Goal: Information Seeking & Learning: Learn about a topic

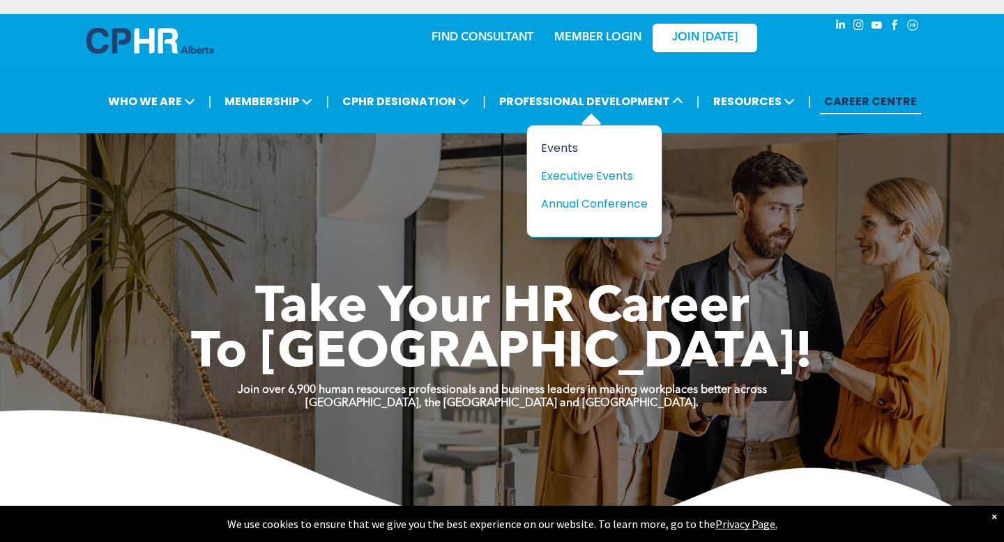
click at [567, 148] on div "Events" at bounding box center [589, 147] width 96 height 17
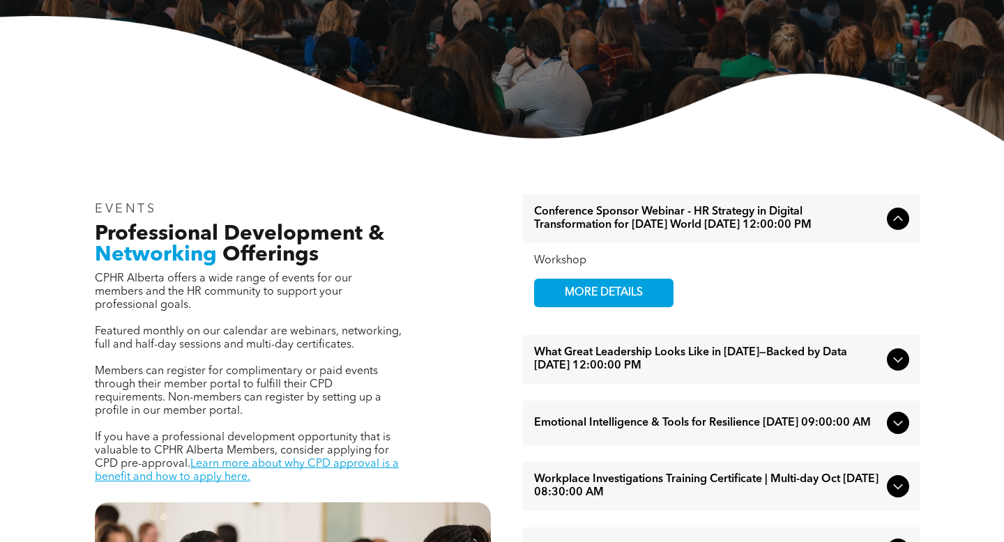
scroll to position [302, 0]
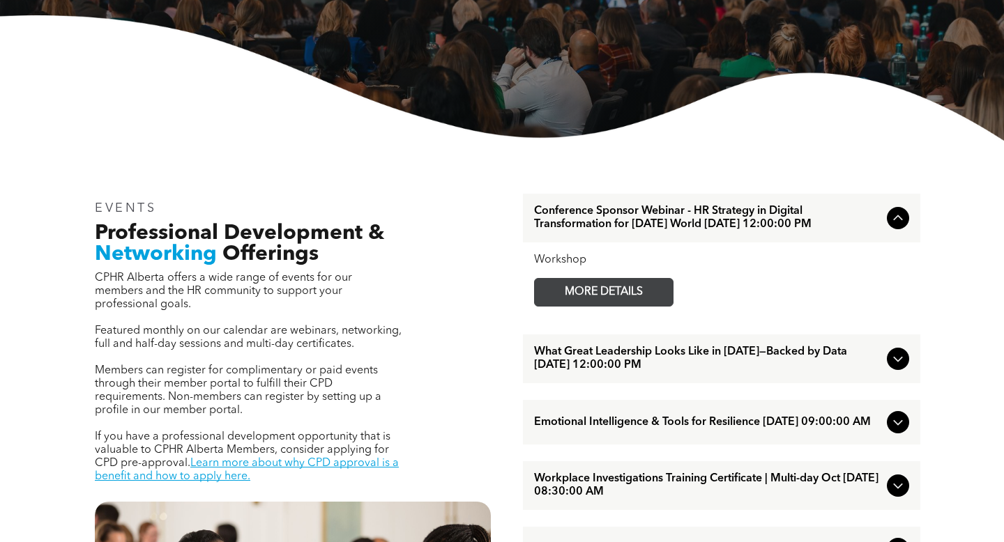
click at [590, 305] on span "MORE DETAILS" at bounding box center [603, 292] width 110 height 27
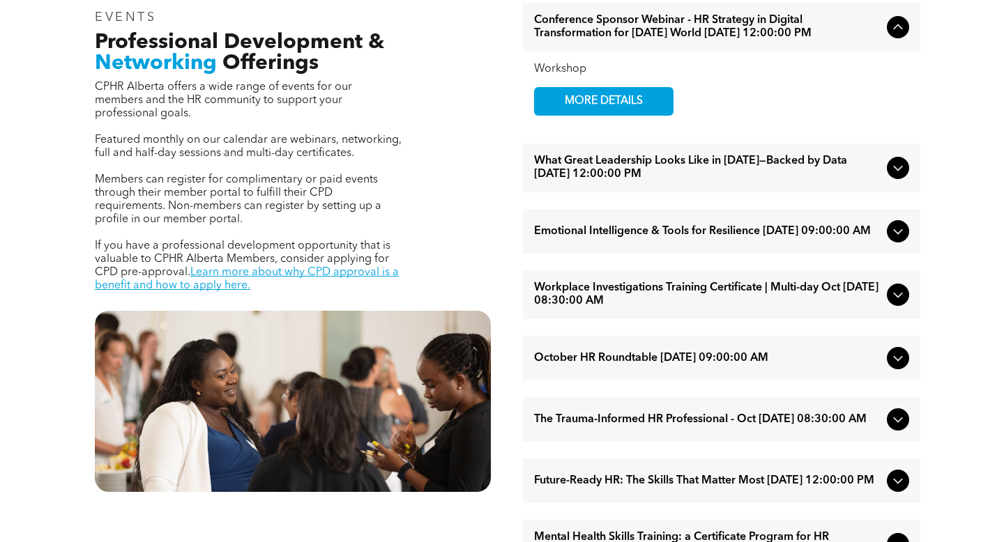
scroll to position [487, 0]
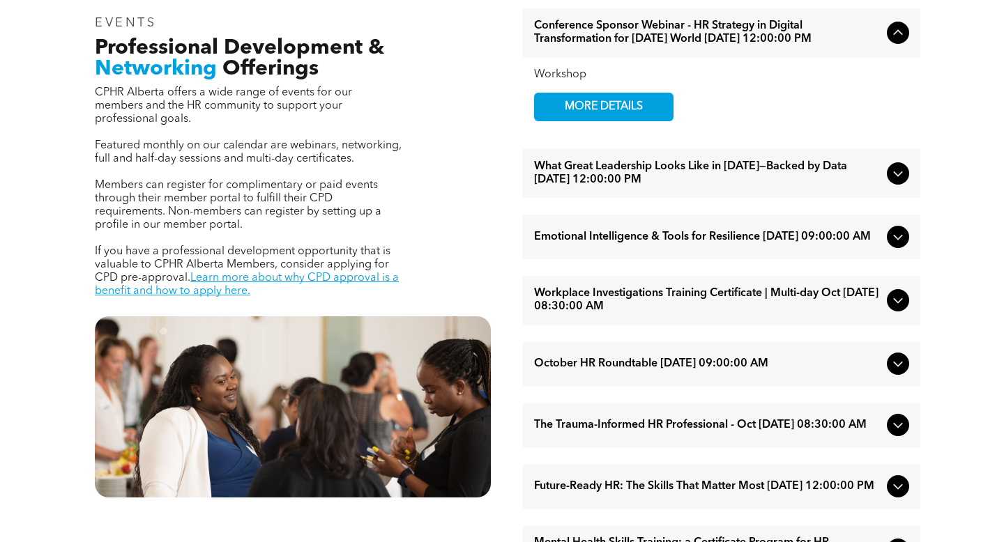
click at [629, 244] on span "Emotional Intelligence & Tools for Resilience [DATE] 09:00:00 AM" at bounding box center [707, 237] width 347 height 13
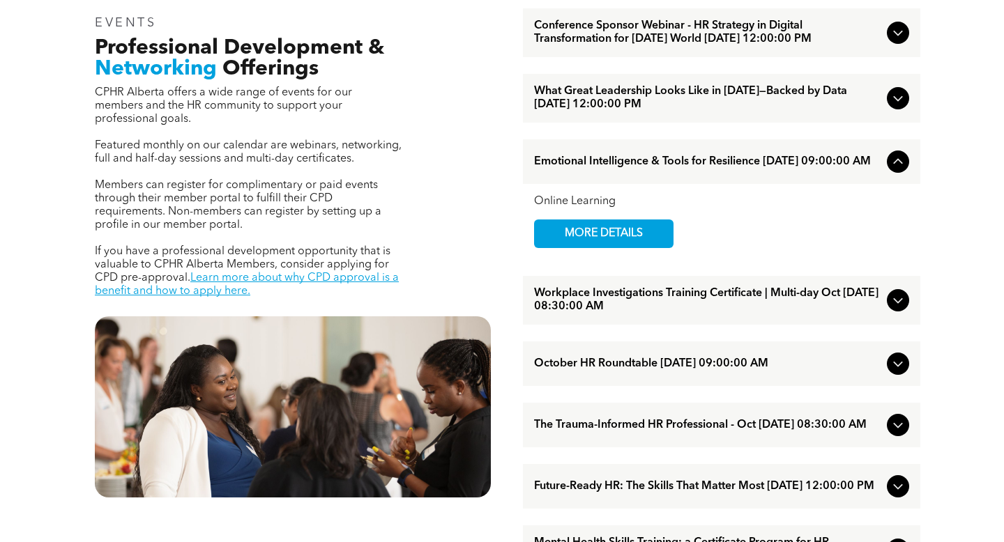
click at [629, 247] on span "MORE DETAILS" at bounding box center [603, 233] width 110 height 27
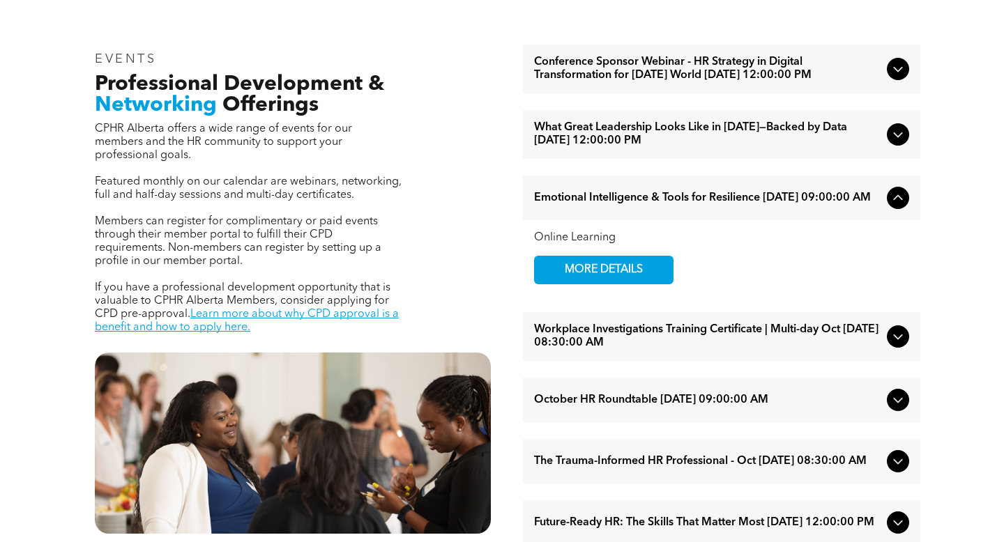
scroll to position [448, 0]
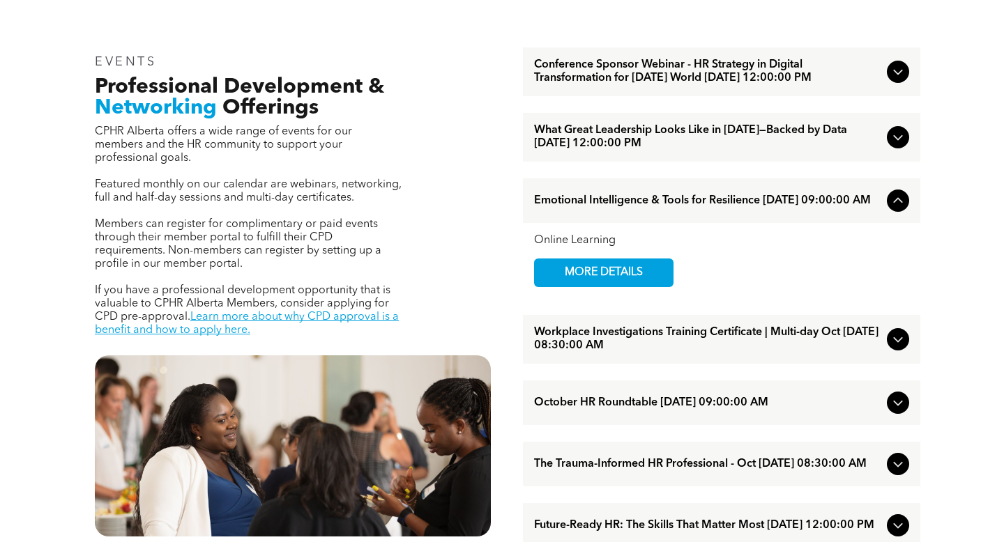
click at [672, 151] on span "What Great Leadership Looks Like in [DATE]—Backed by Data [DATE] 12:00:00 PM" at bounding box center [707, 137] width 347 height 26
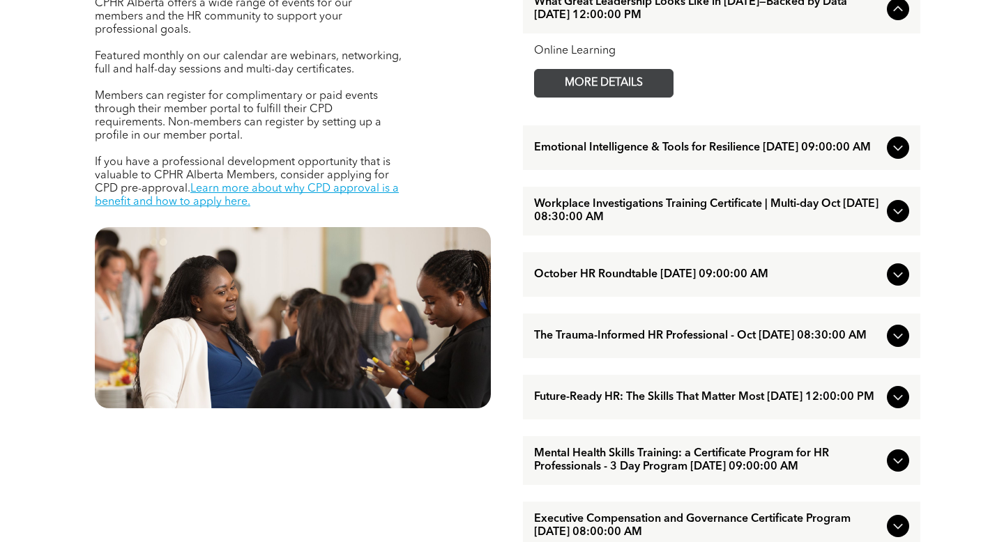
scroll to position [585, 0]
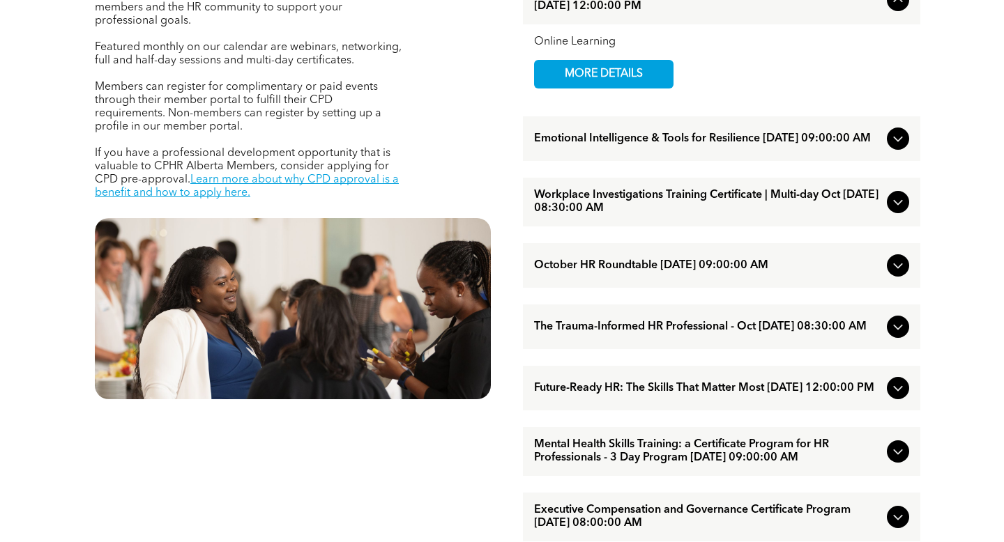
click at [647, 215] on span "Workplace Investigations Training Certificate | Multi-day Oct [DATE] 08:30:00 AM" at bounding box center [707, 202] width 347 height 26
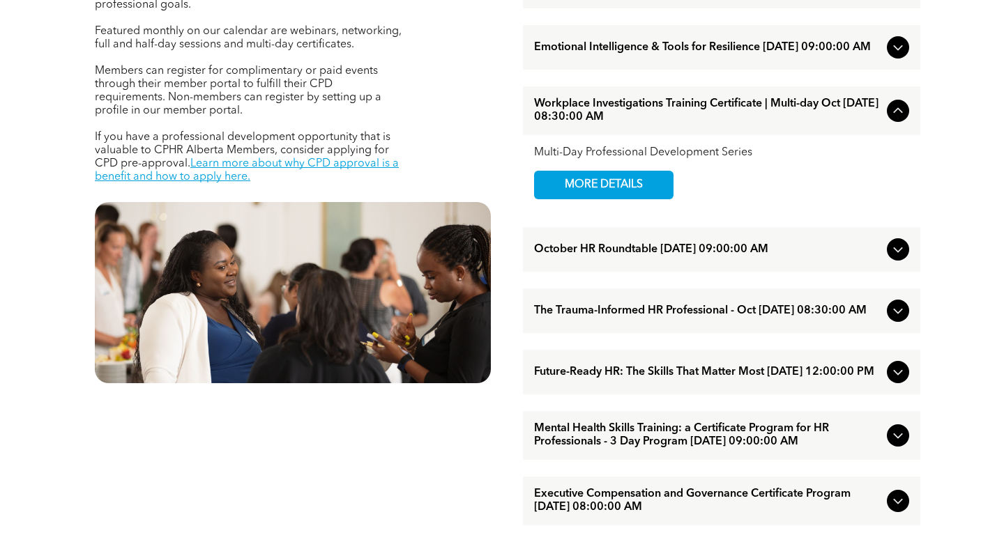
scroll to position [606, 0]
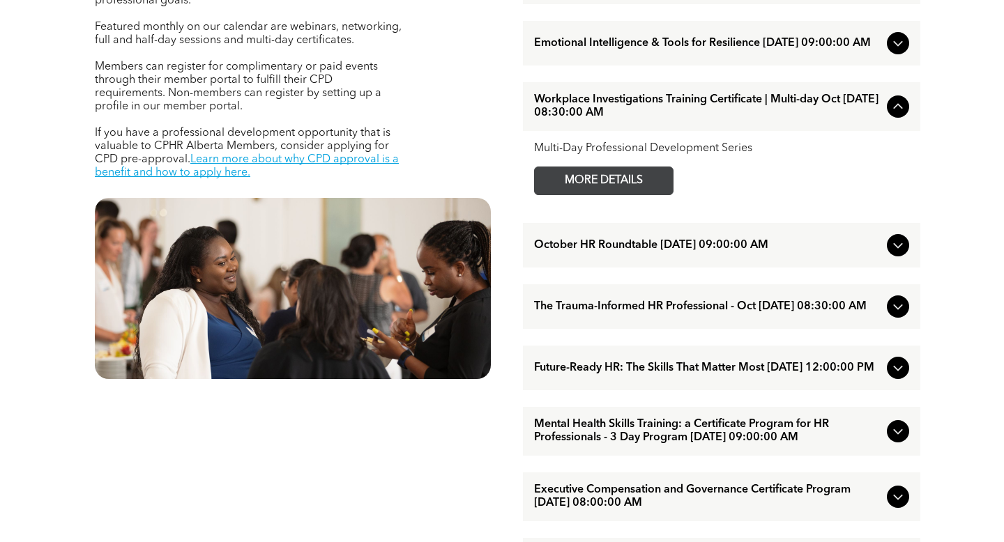
click at [620, 194] on span "MORE DETAILS" at bounding box center [603, 180] width 110 height 27
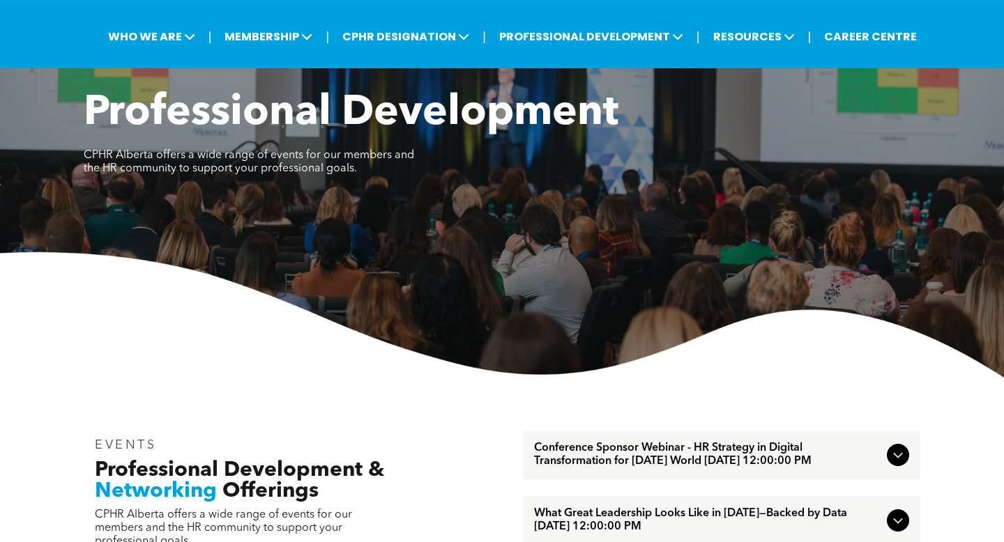
scroll to position [0, 0]
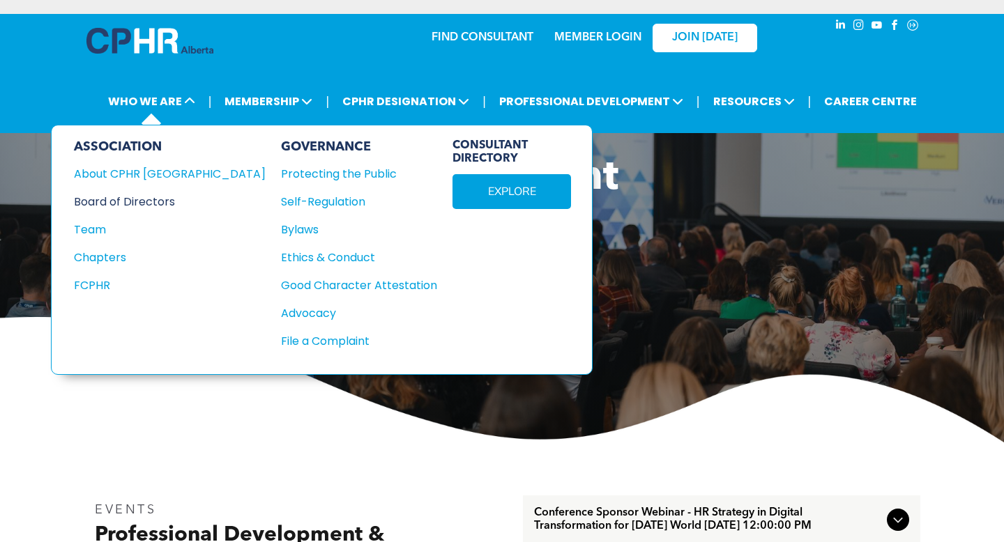
click at [151, 204] on div "Board of Directors" at bounding box center [160, 201] width 173 height 17
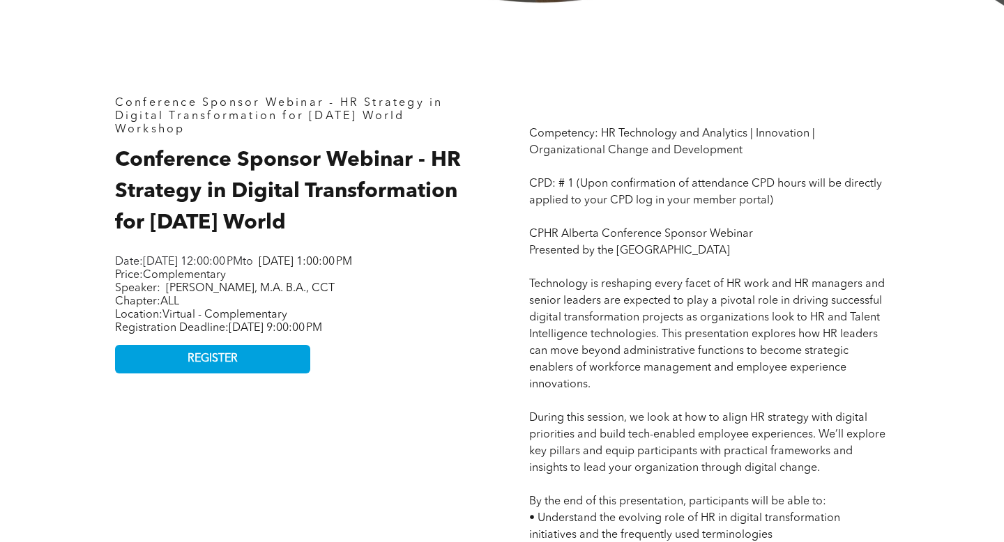
scroll to position [405, 0]
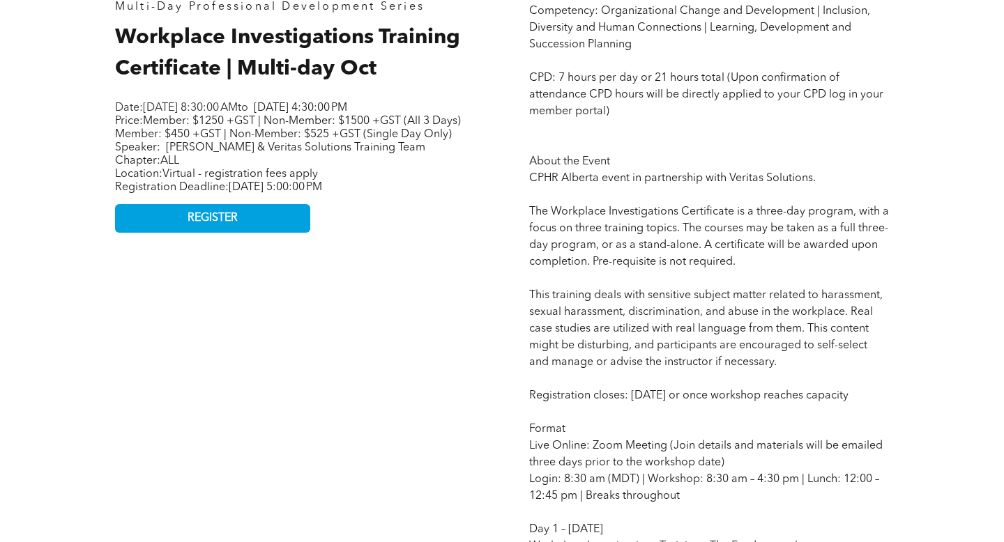
scroll to position [688, 0]
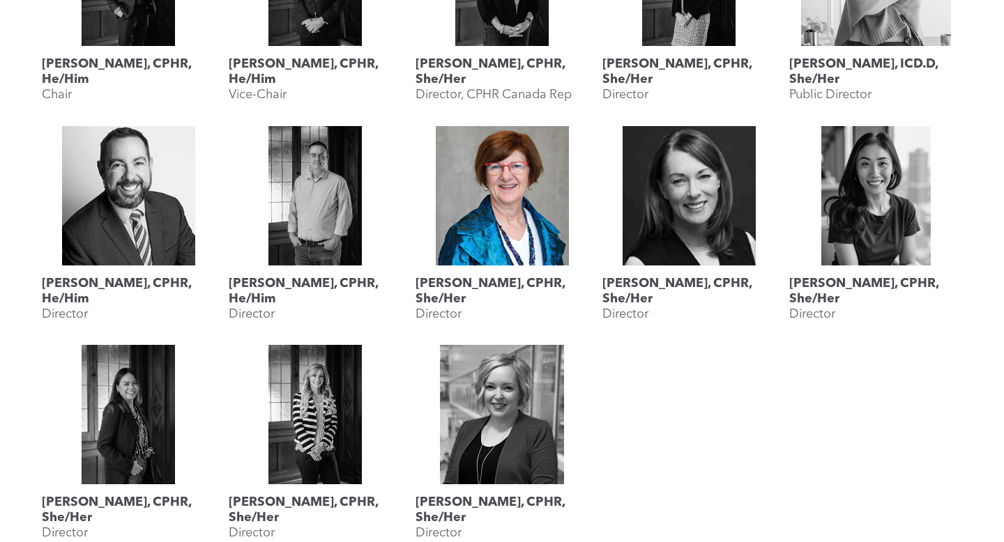
scroll to position [734, 0]
